Goal: Task Accomplishment & Management: Complete application form

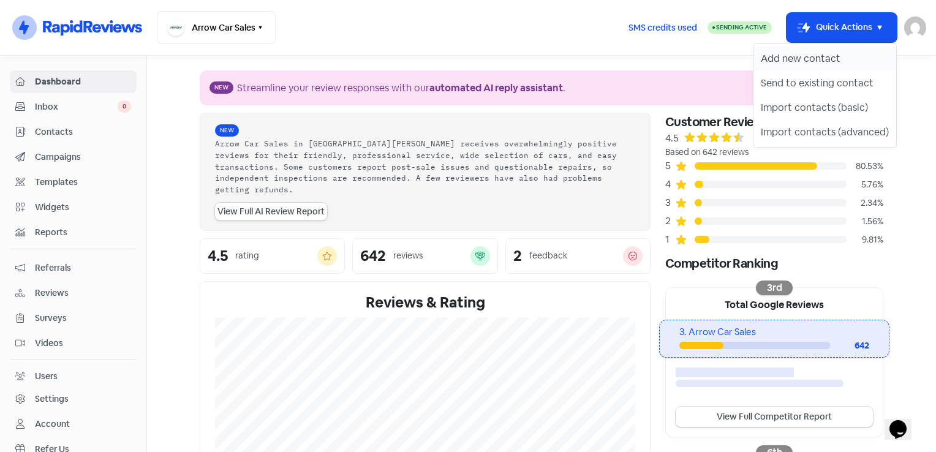
click at [818, 57] on button "Add new contact" at bounding box center [825, 59] width 143 height 25
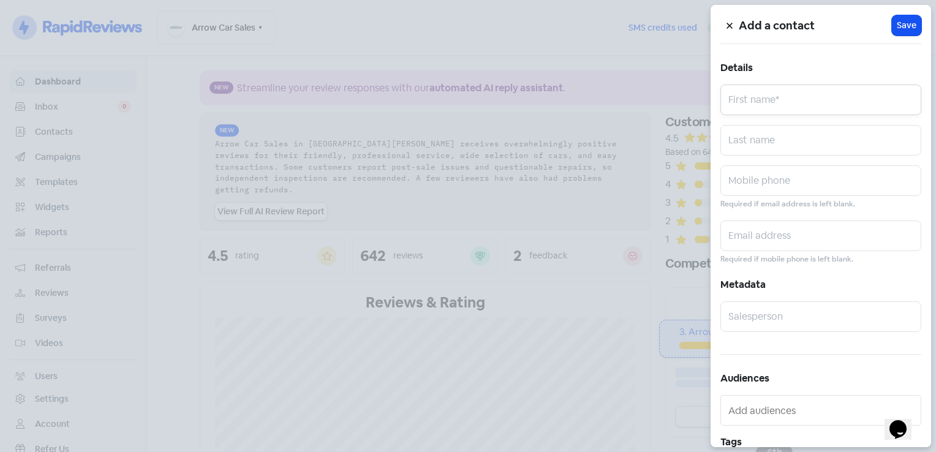
click at [767, 105] on input "text" at bounding box center [821, 100] width 201 height 31
type input "[PERSON_NAME]"
type input "0475424684"
click at [816, 286] on h5 "Metadata" at bounding box center [821, 285] width 201 height 18
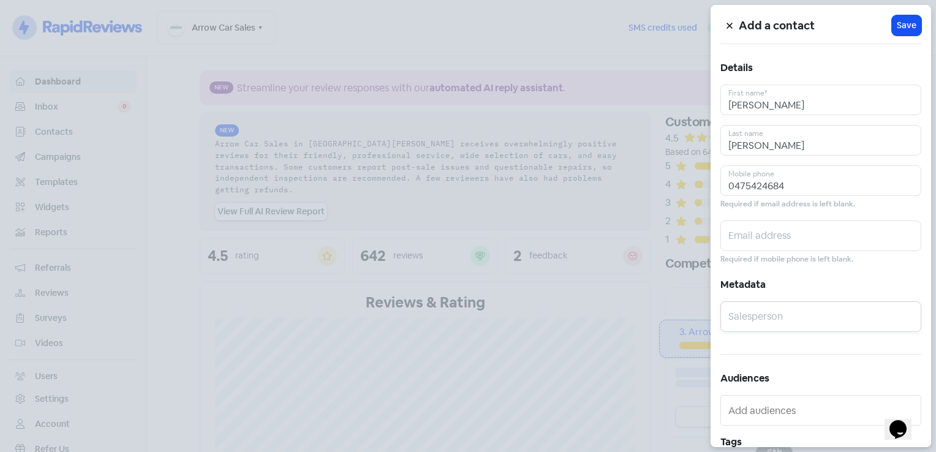
click at [809, 314] on input "text" at bounding box center [821, 317] width 201 height 31
type input "Kayla"
click at [905, 21] on span "Save" at bounding box center [907, 25] width 20 height 13
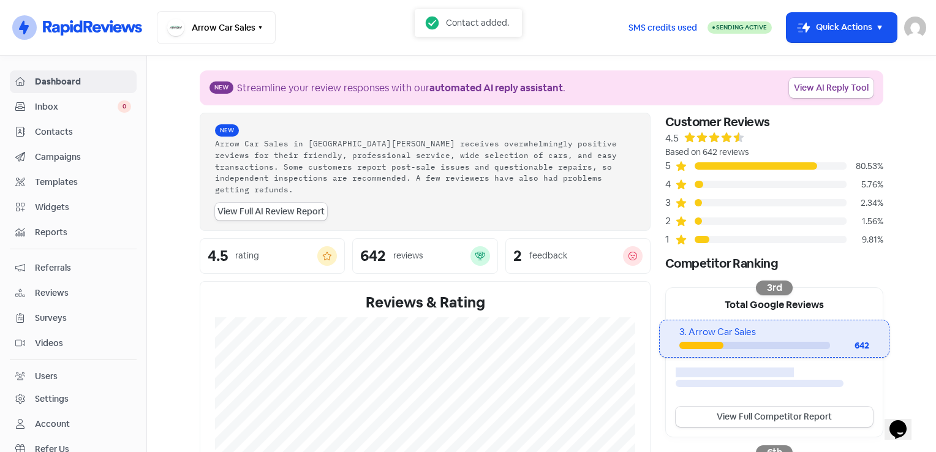
click at [897, 103] on section "New Streamline your review responses with our automated AI reply assistant . Vi…" at bounding box center [541, 415] width 789 height 719
click at [911, 314] on section "New Streamline your review responses with our automated AI reply assistant . Vi…" at bounding box center [541, 415] width 789 height 719
click at [868, 21] on button "Icon For Thunder-move Quick Actions" at bounding box center [842, 27] width 110 height 29
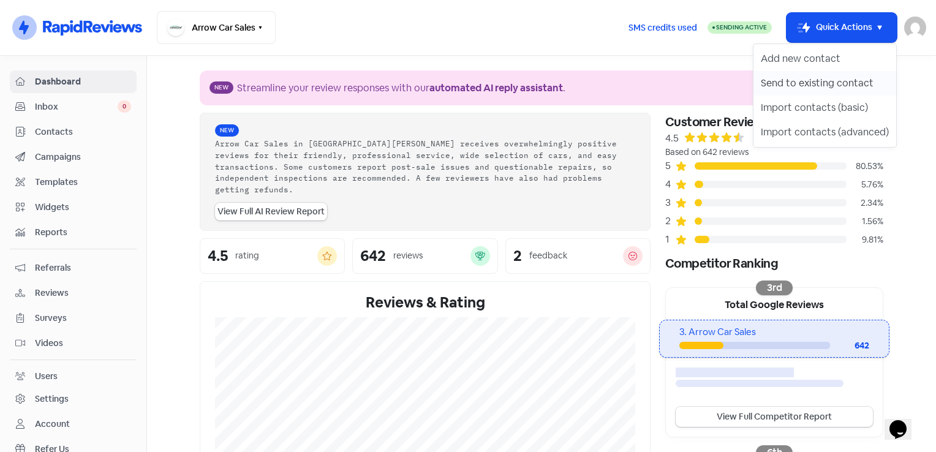
click at [848, 85] on button "Send to existing contact" at bounding box center [825, 83] width 143 height 25
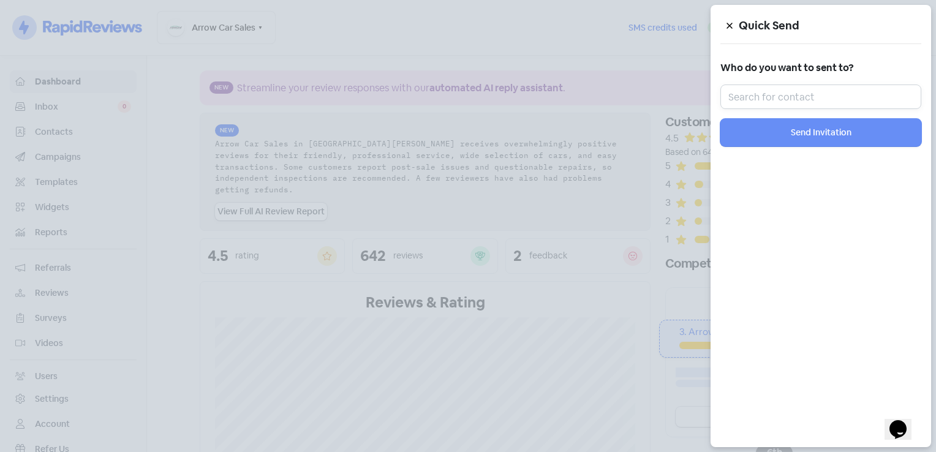
click at [824, 88] on input "text" at bounding box center [821, 97] width 201 height 25
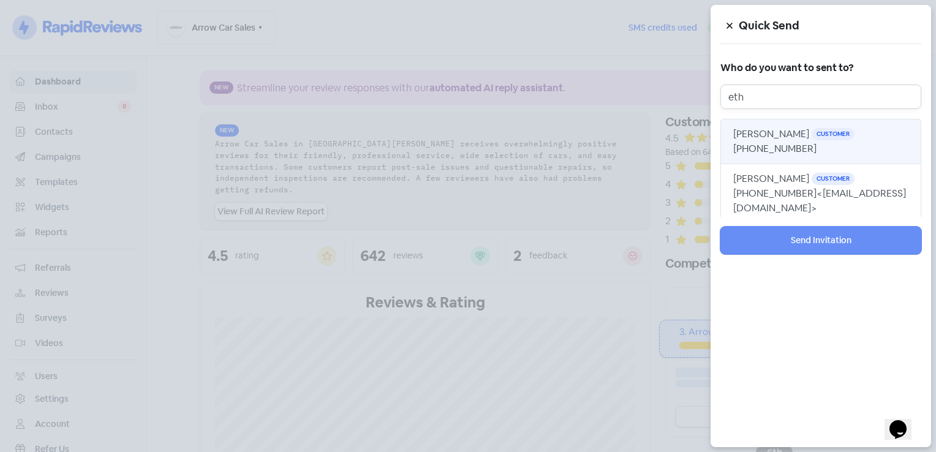
type input "eth"
click at [788, 142] on span "[PHONE_NUMBER]" at bounding box center [775, 148] width 83 height 13
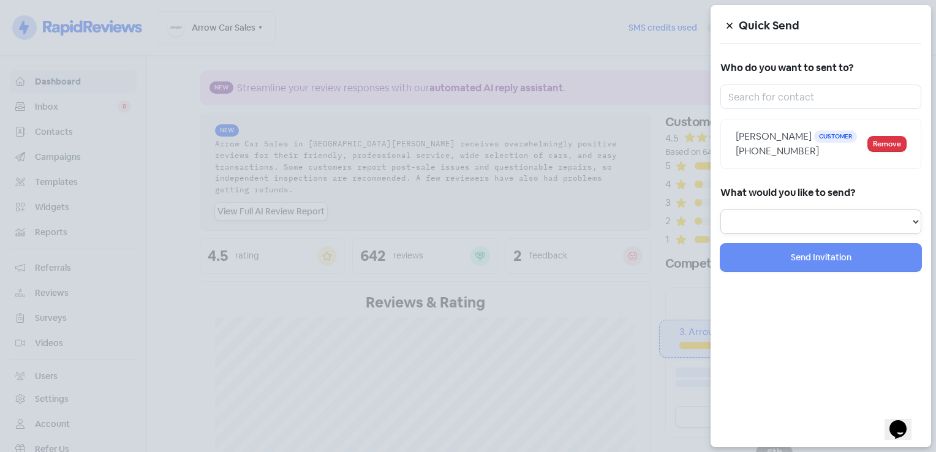
click at [867, 215] on select "Review Invitation Referral Invitation Survey Invitation Video Invitation" at bounding box center [821, 222] width 201 height 25
select select "review"
click at [721, 210] on select "Review Invitation Referral Invitation Survey Invitation Video Invitation" at bounding box center [821, 222] width 201 height 25
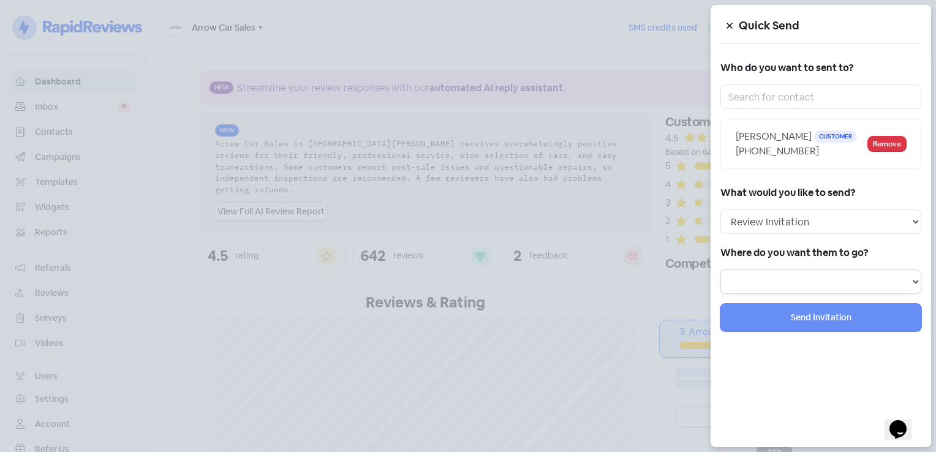
click at [828, 273] on select at bounding box center [821, 282] width 201 height 25
click at [828, 280] on select at bounding box center [821, 282] width 201 height 25
click at [885, 271] on select at bounding box center [821, 282] width 201 height 25
select select "71"
click at [721, 270] on select "Review form: Default review form Review form: [PERSON_NAME] Review form: [PERSO…" at bounding box center [821, 282] width 201 height 25
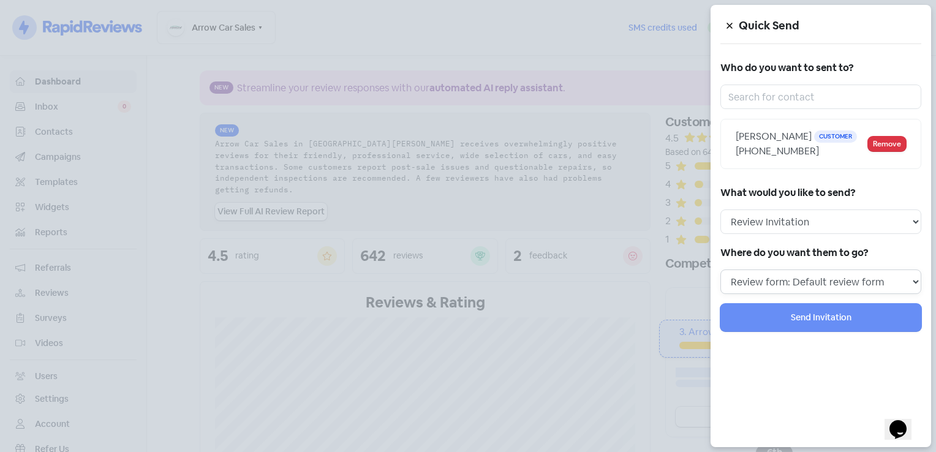
select select
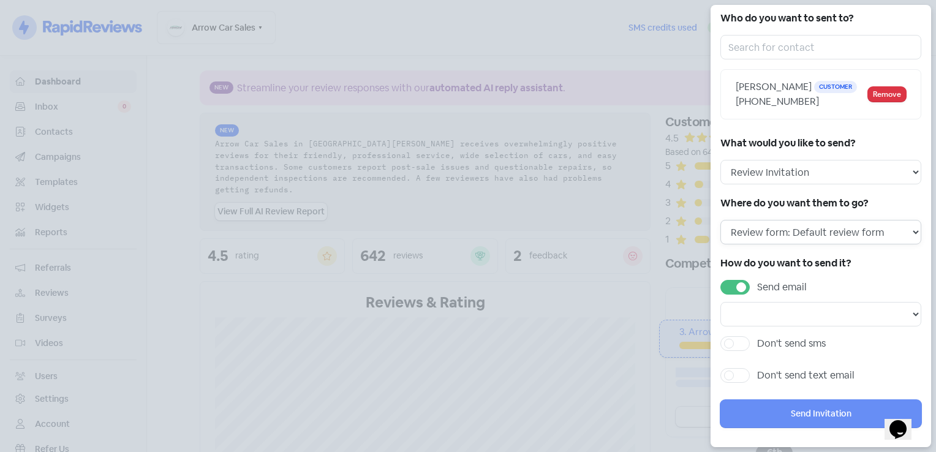
scroll to position [54, 0]
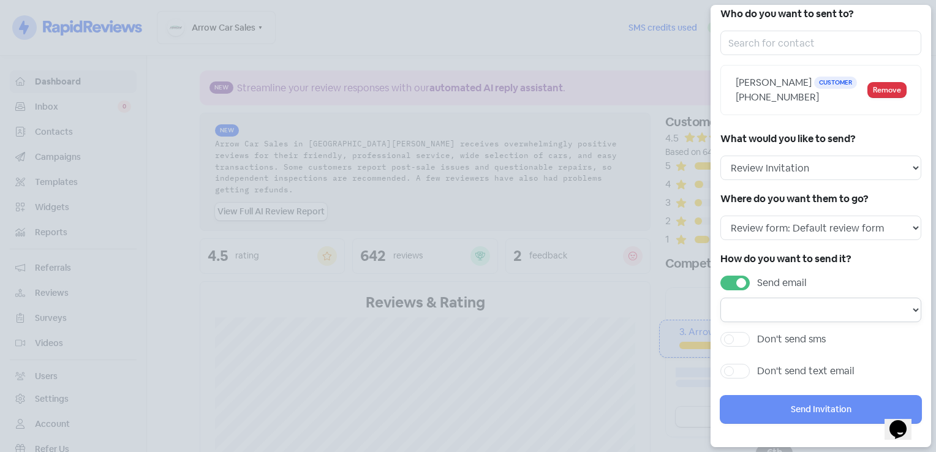
click at [859, 311] on select "Email template: RR email 3 Email template: RR email 2 Email template: RR email 1" at bounding box center [821, 310] width 201 height 25
click at [873, 307] on select "Email template: RR email 3 Email template: RR email 2 Email template: RR email 1" at bounding box center [821, 310] width 201 height 25
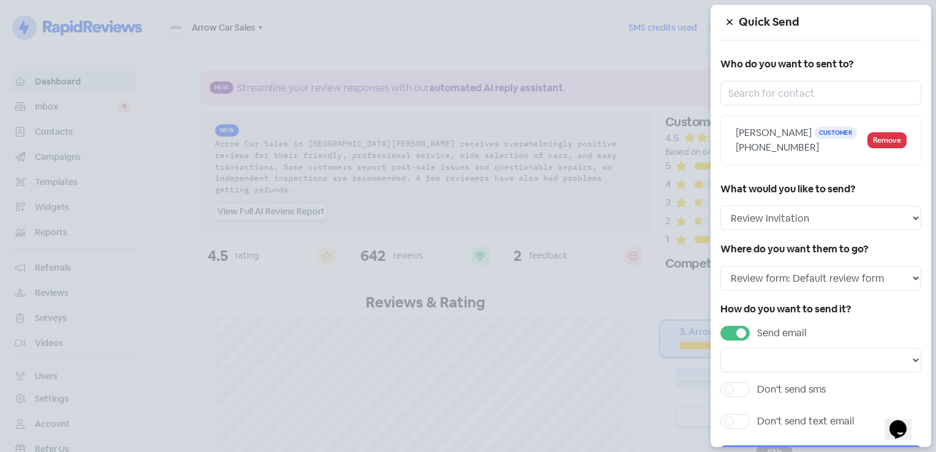
scroll to position [0, 0]
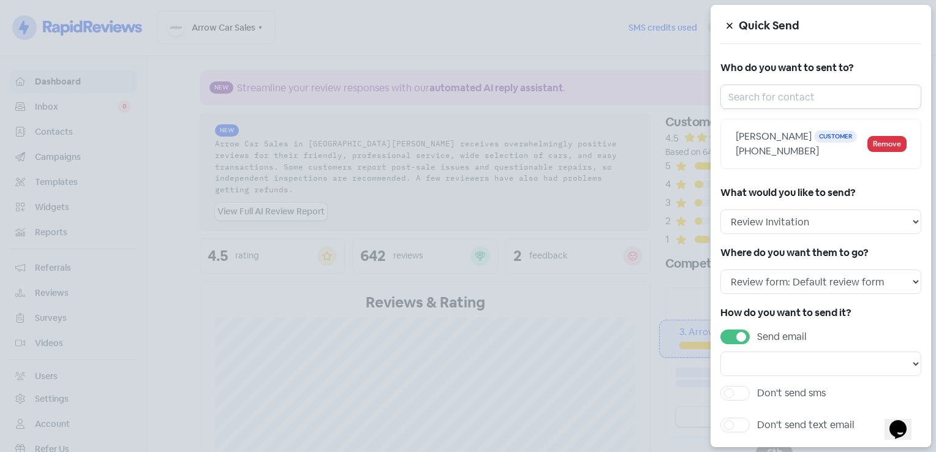
click at [812, 87] on input "text" at bounding box center [821, 97] width 201 height 25
click at [784, 156] on div "[PHONE_NUMBER]" at bounding box center [802, 151] width 132 height 15
click at [777, 97] on input "text" at bounding box center [821, 97] width 201 height 25
type input "e"
select select
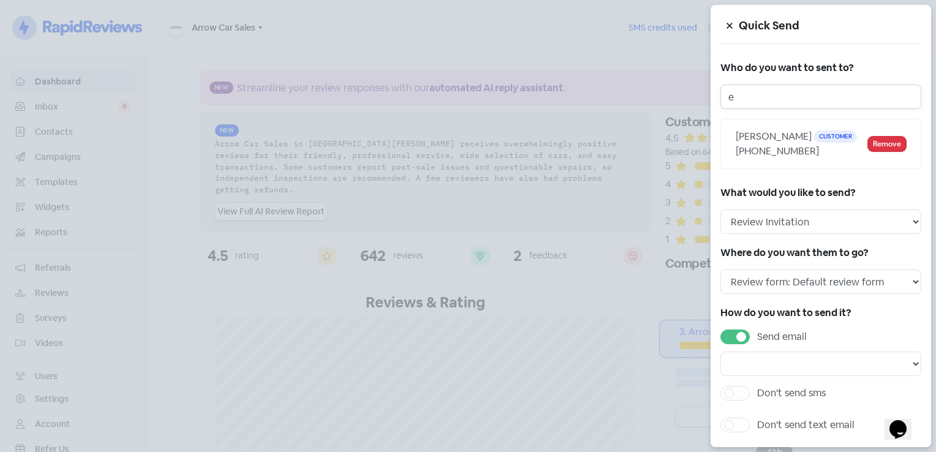
type input "e]"
select select
type input "e"
select select
click at [886, 362] on select "Email template: RR email 3 Email template: RR email 2 Email template: RR email 1" at bounding box center [821, 364] width 201 height 25
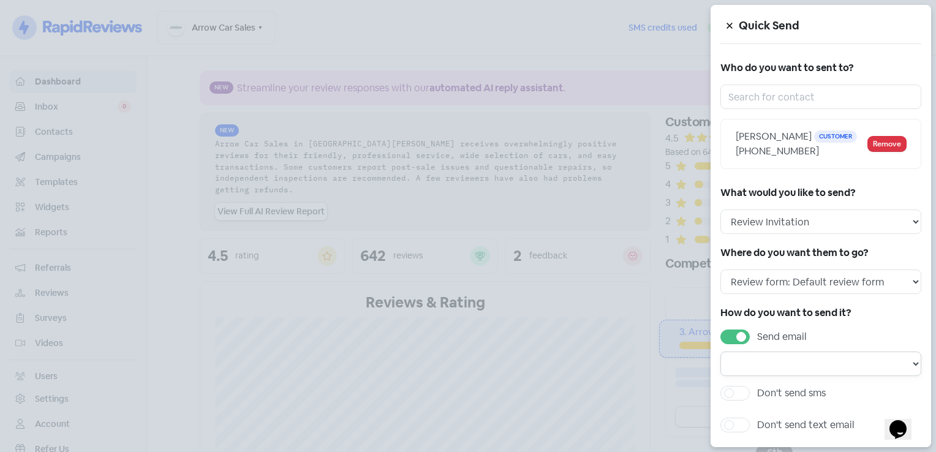
select select "170"
click at [721, 352] on select "Email template: RR email 3 Email template: RR email 2 Email template: RR email 1" at bounding box center [821, 364] width 201 height 25
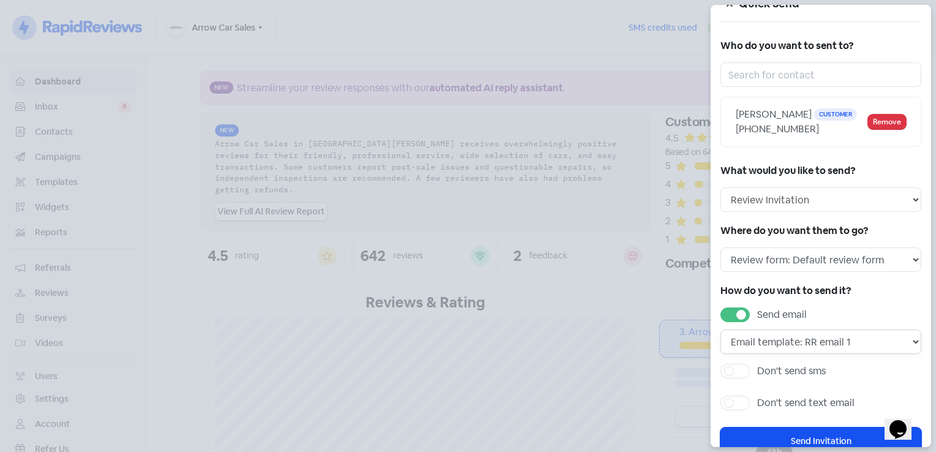
scroll to position [54, 0]
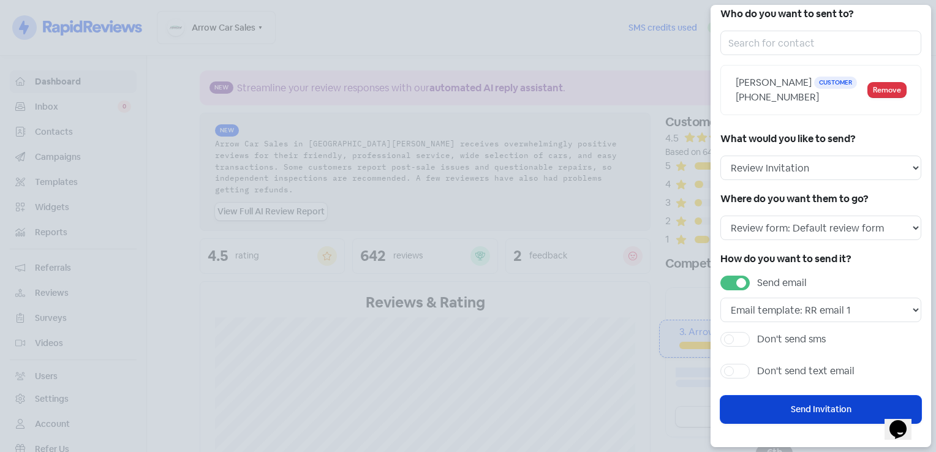
click at [846, 408] on button "Send Invitation" at bounding box center [821, 410] width 201 height 28
